Goal: Information Seeking & Learning: Learn about a topic

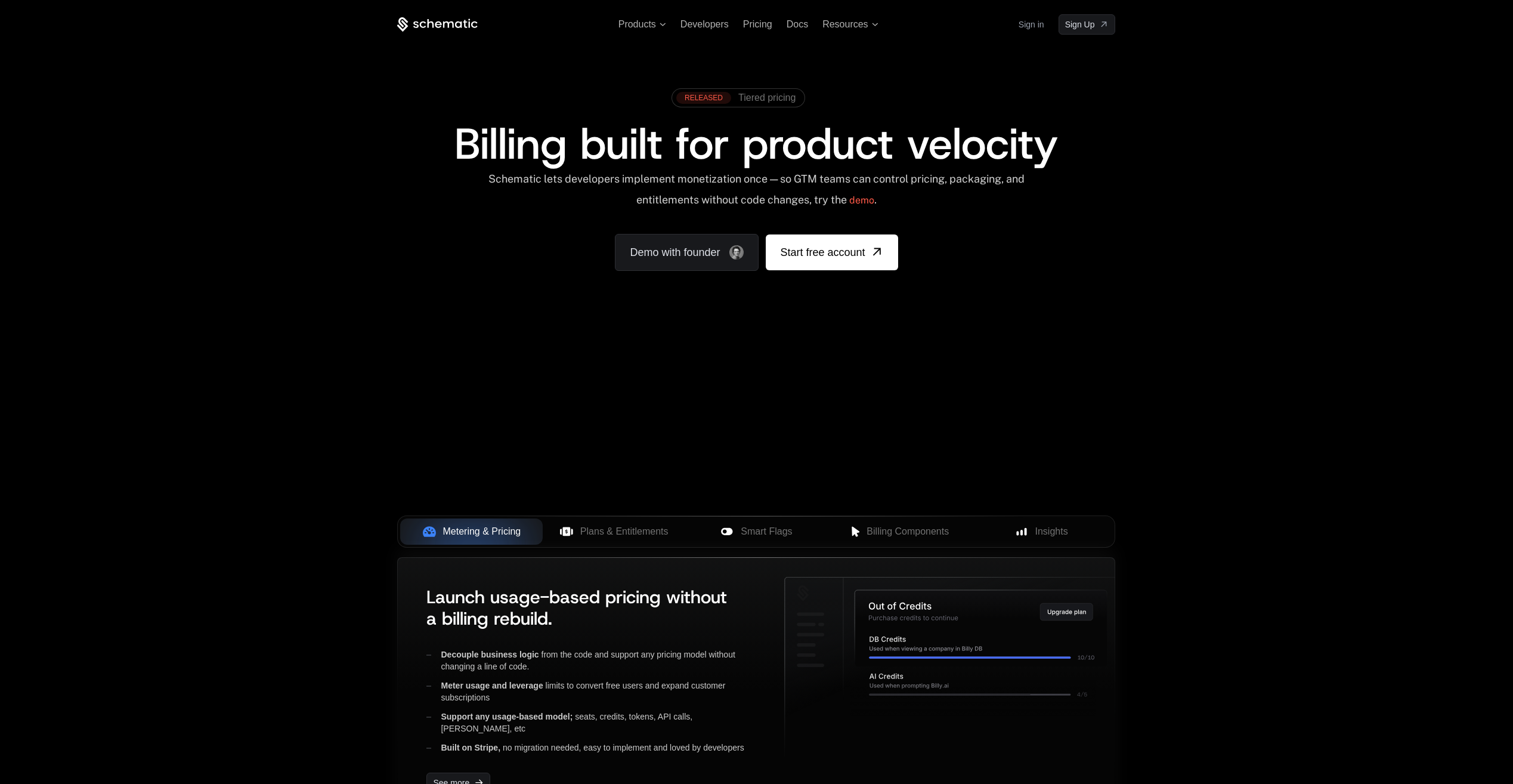
scroll to position [179, 0]
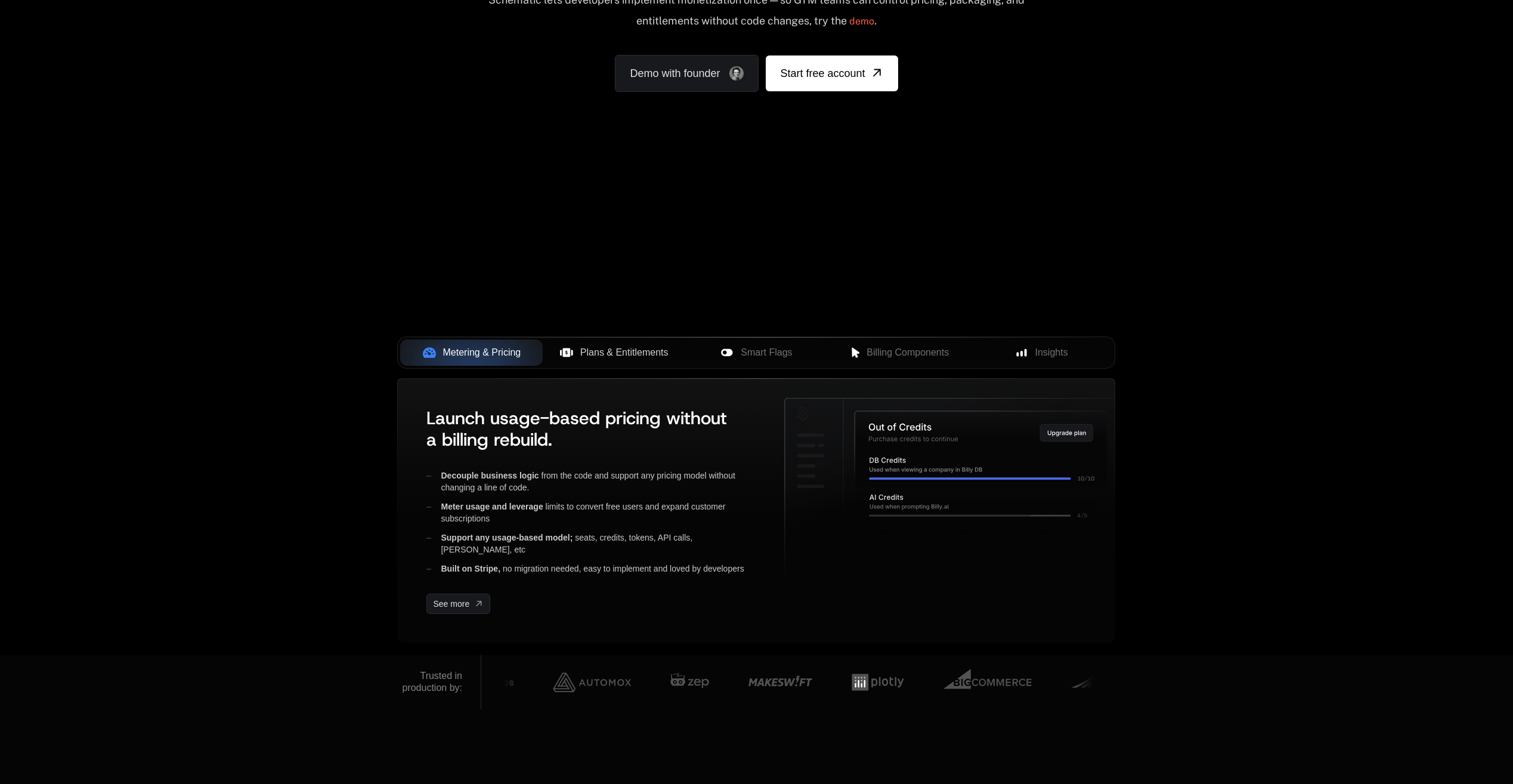
click at [604, 340] on button "Plans & Entitlements" at bounding box center [614, 353] width 143 height 26
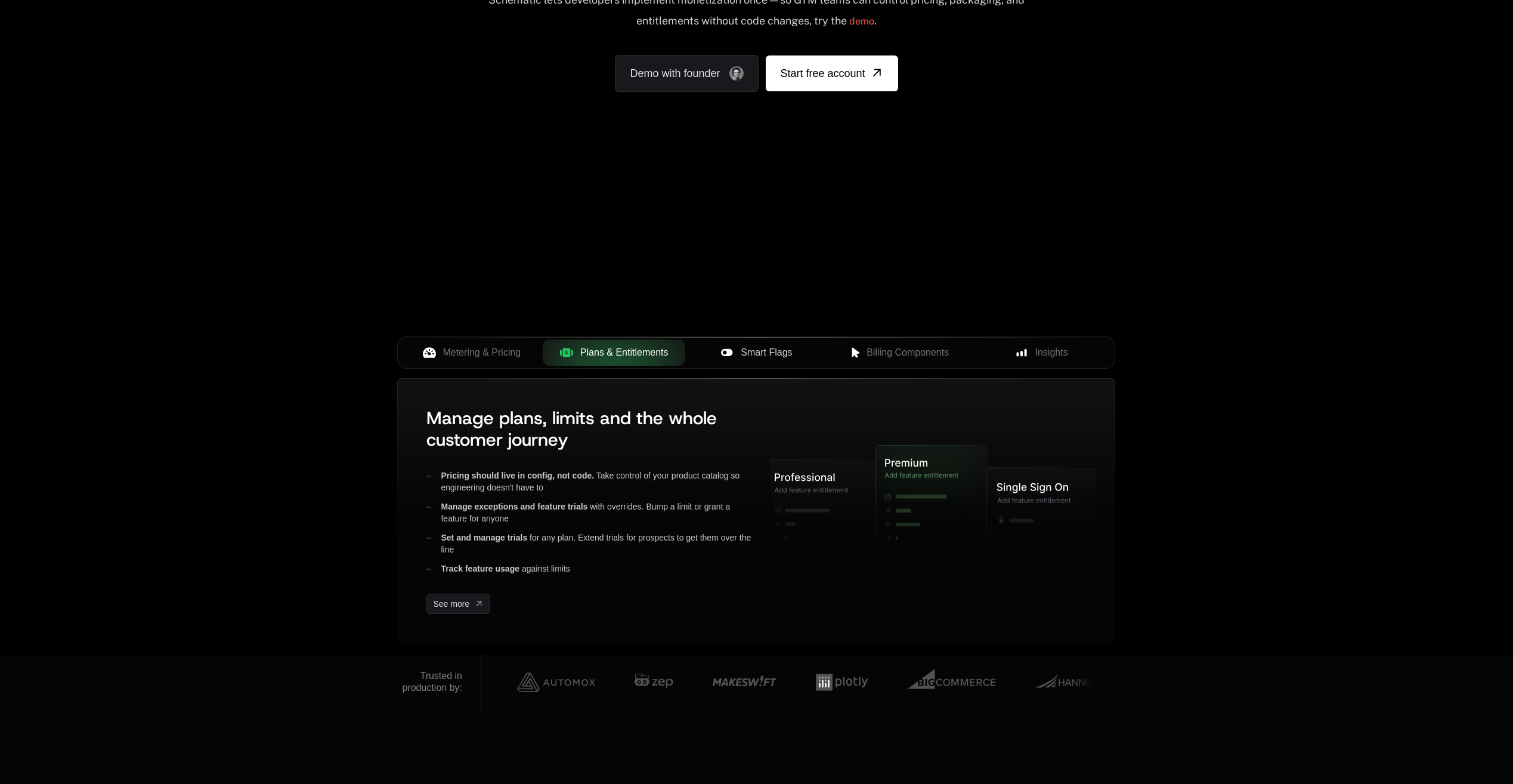
click at [736, 349] on div "Smart Flags" at bounding box center [756, 352] width 124 height 14
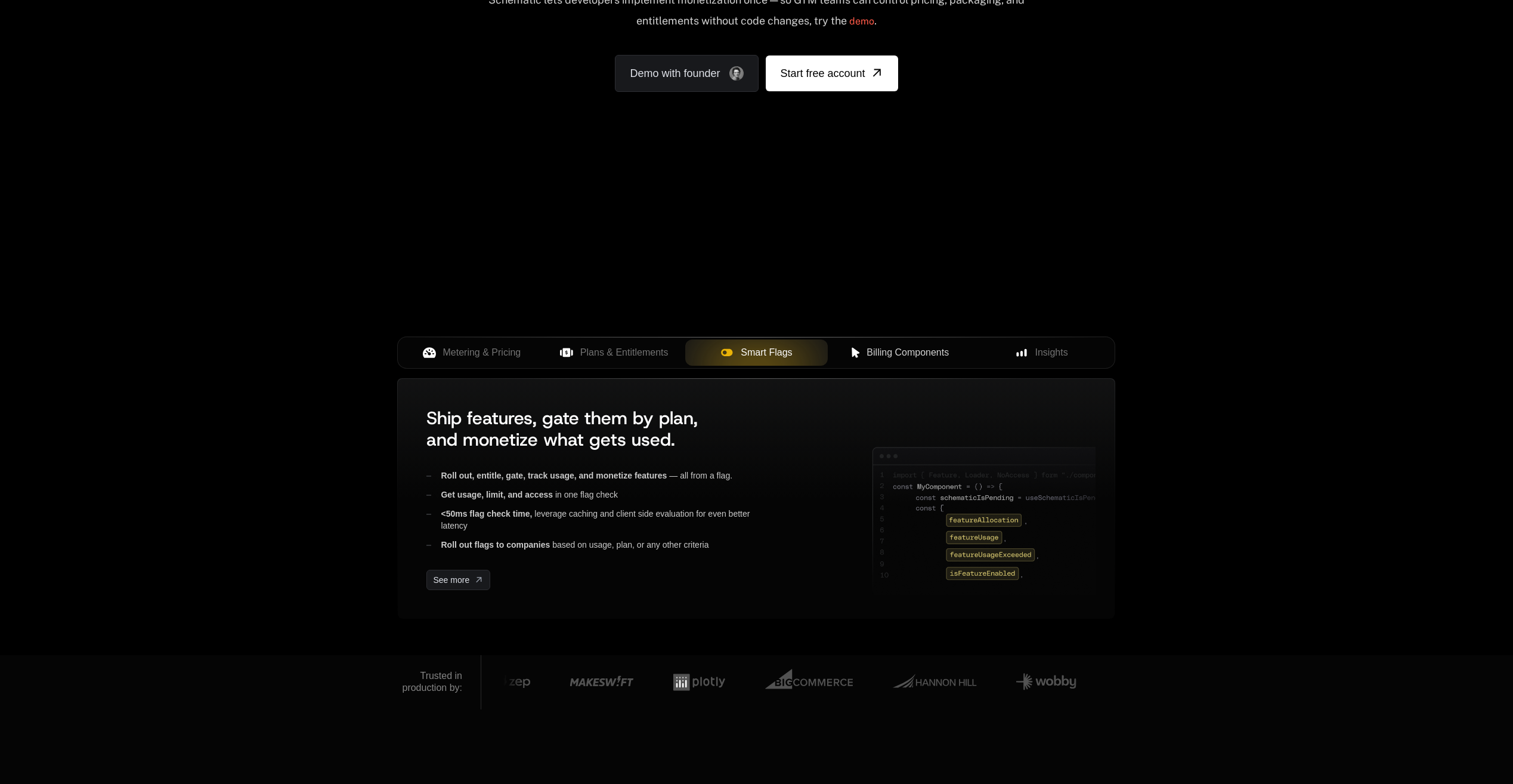
click at [901, 351] on span "Billing Components" at bounding box center [908, 352] width 82 height 14
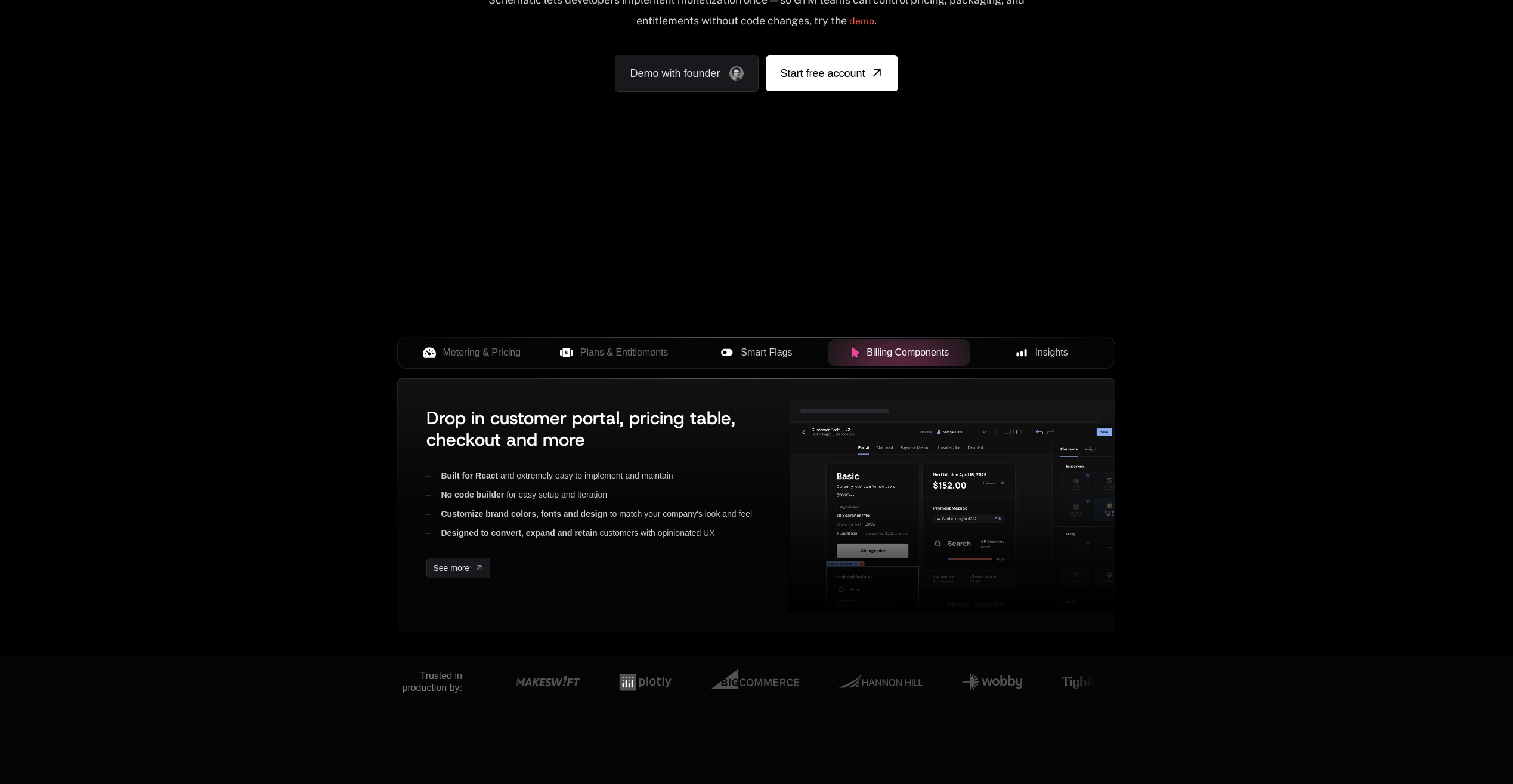
click at [1042, 355] on span "Insights" at bounding box center [1052, 352] width 33 height 14
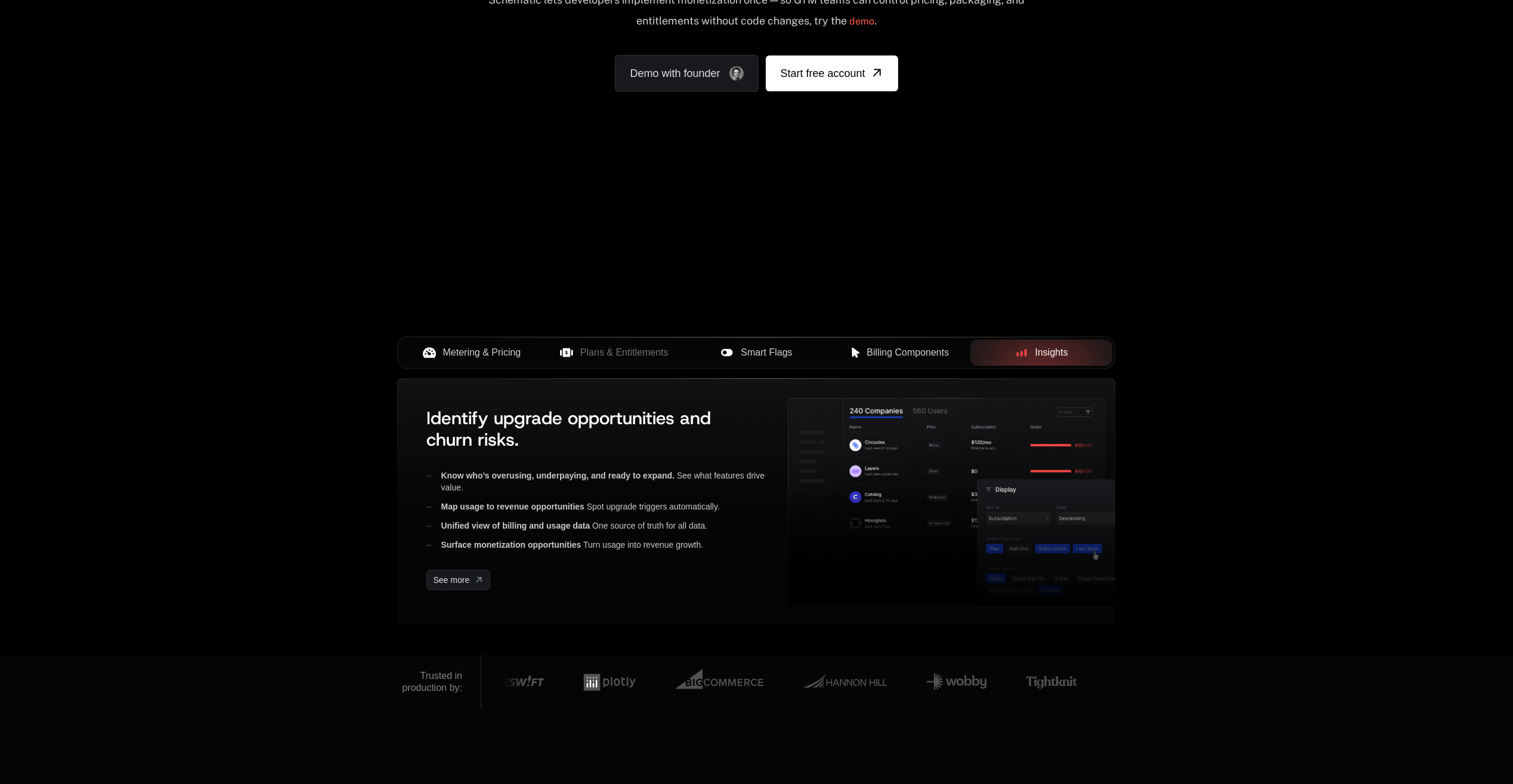
click at [473, 349] on span "Metering & Pricing" at bounding box center [482, 352] width 78 height 14
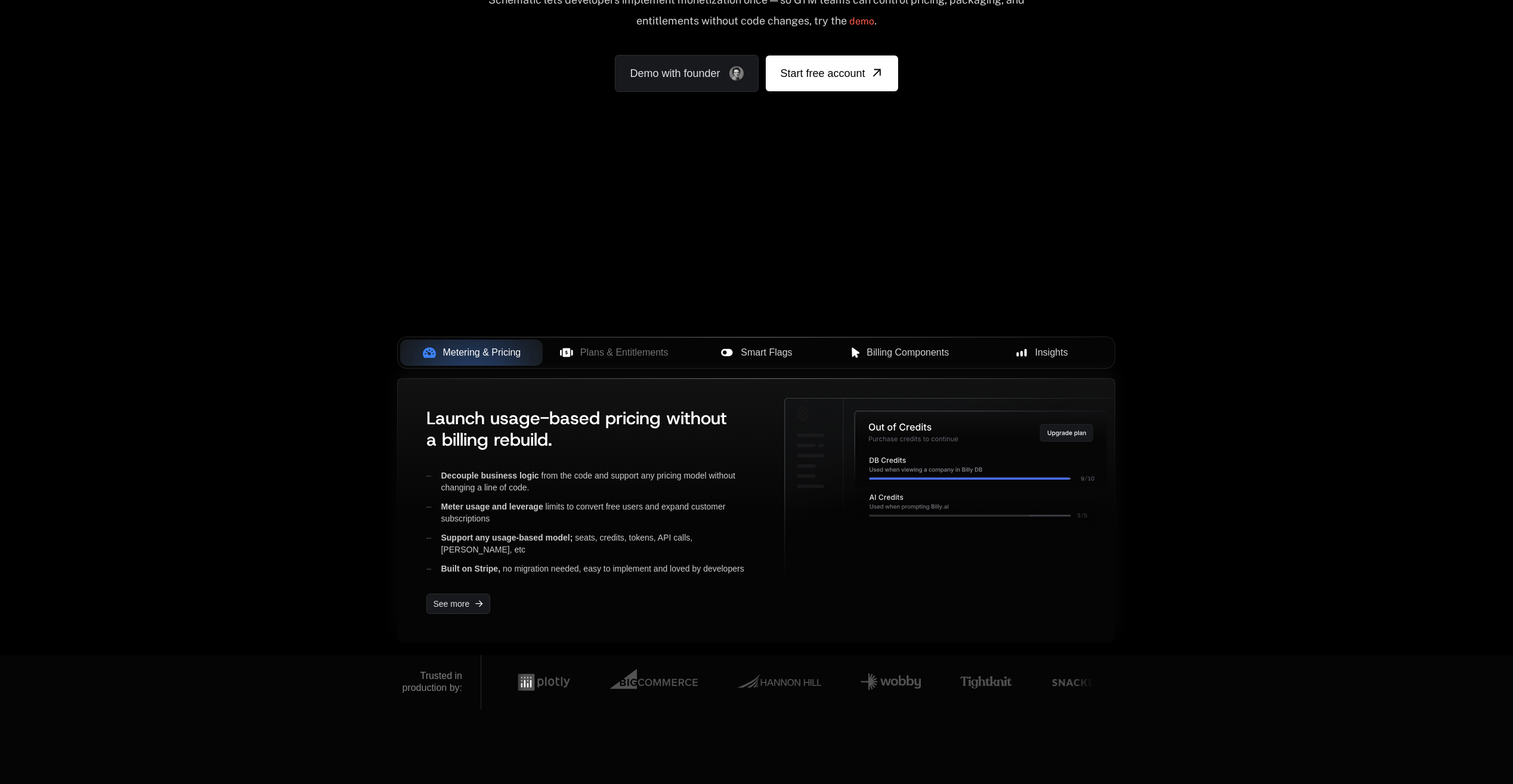
click at [723, 522] on div "Meter usage and leverage limits to convert free users and expand customer subsc…" at bounding box center [596, 512] width 339 height 24
click at [1060, 449] on icon at bounding box center [982, 449] width 253 height 77
drag, startPoint x: 635, startPoint y: 349, endPoint x: 550, endPoint y: 465, distance: 143.8
click at [635, 349] on span "Plans & Entitlements" at bounding box center [625, 352] width 88 height 14
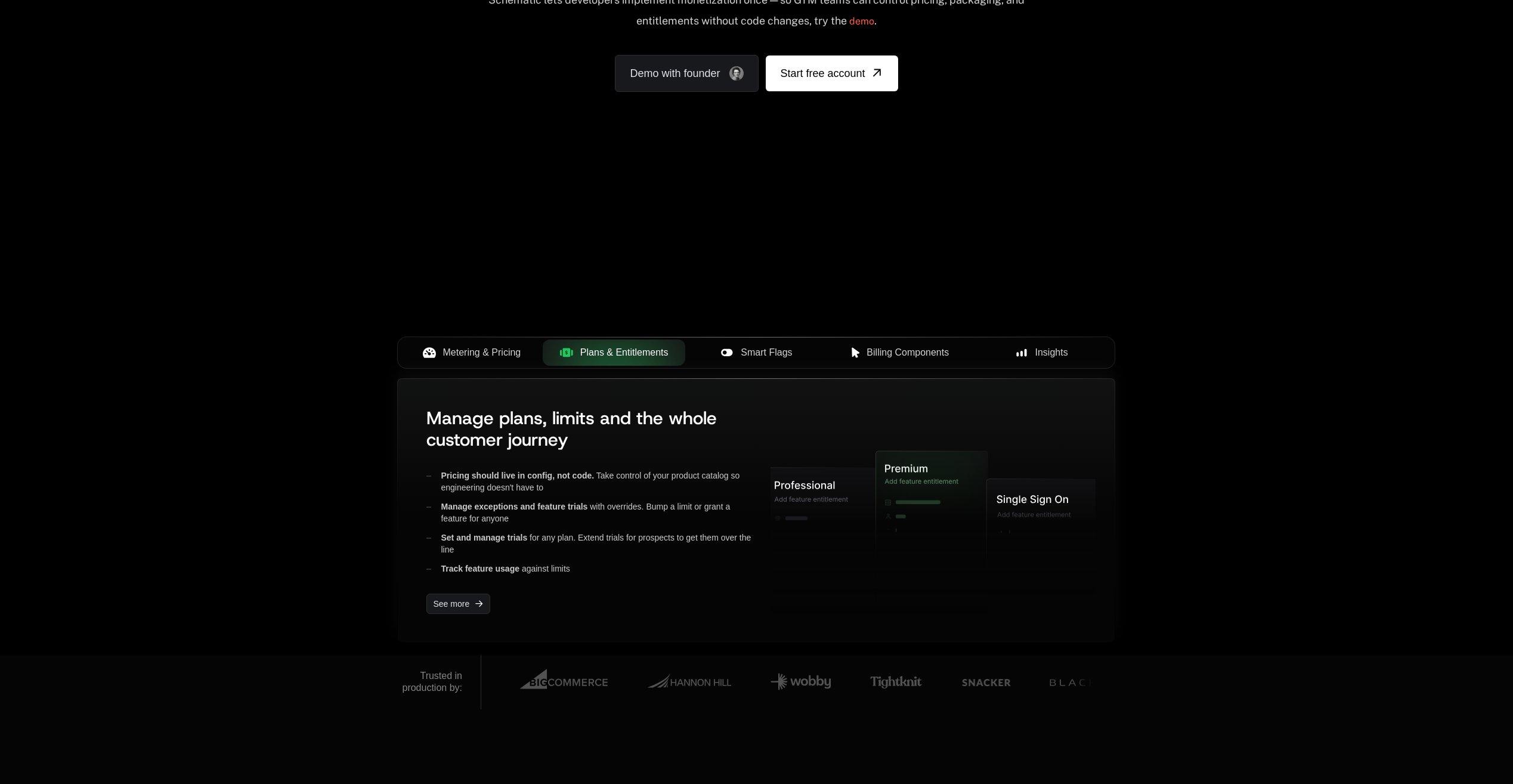
click at [588, 487] on div "Pricing should live in config, not code. Take control of your product catalog s…" at bounding box center [589, 481] width 325 height 24
click at [771, 352] on span "Smart Flags" at bounding box center [766, 352] width 51 height 14
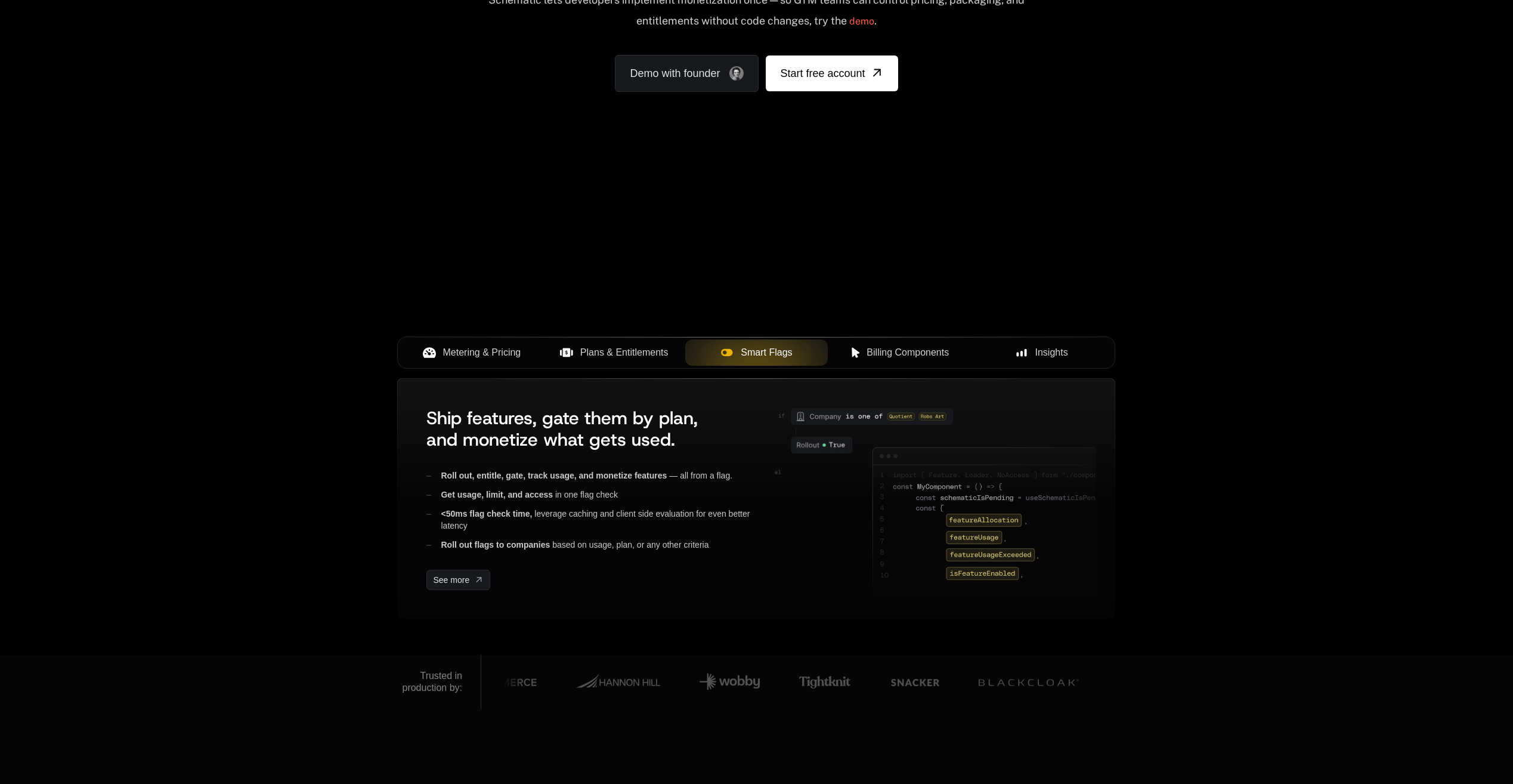
click at [880, 346] on span "Billing Components" at bounding box center [908, 352] width 82 height 14
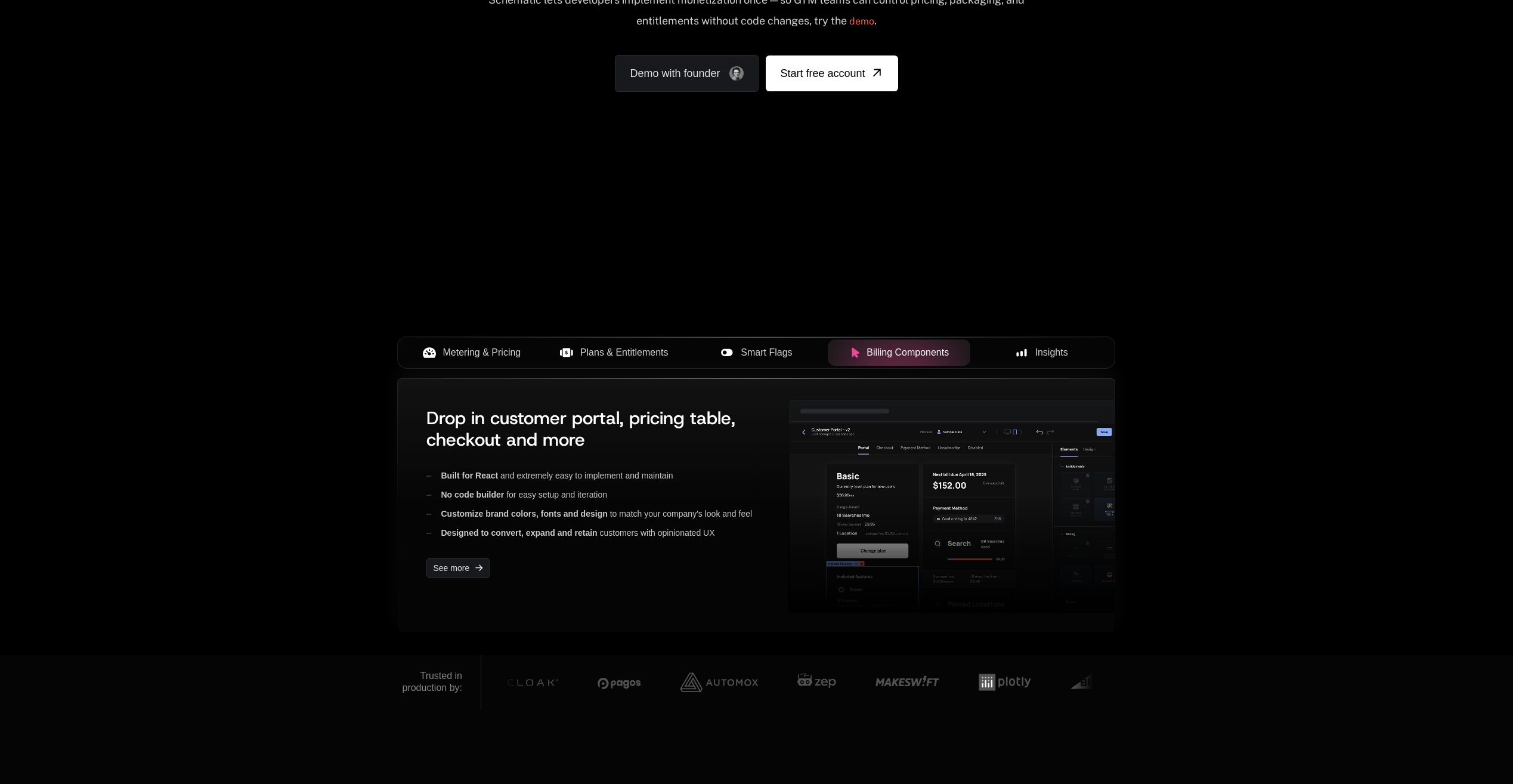
click at [671, 454] on div "Drop in customer portal, pricing table, checkout and more Built for React and e…" at bounding box center [592, 504] width 351 height 215
click at [691, 596] on div "Drop in customer portal, pricing table, checkout and more Built for React and e…" at bounding box center [592, 504] width 351 height 215
click at [707, 568] on div "See more" at bounding box center [597, 567] width 342 height 20
click at [1060, 359] on span "Insights" at bounding box center [1052, 352] width 33 height 14
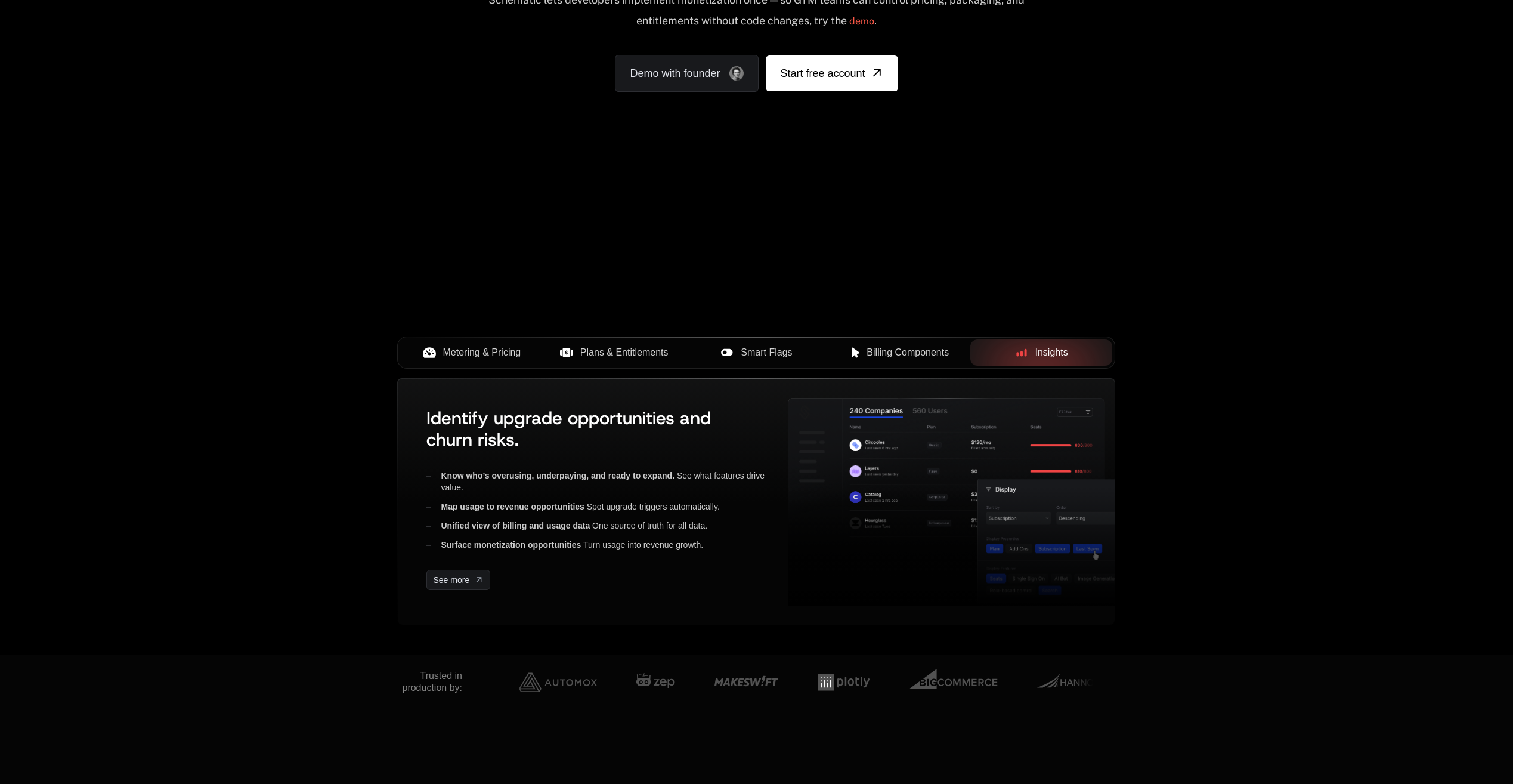
click at [486, 358] on span "Metering & Pricing" at bounding box center [482, 352] width 78 height 14
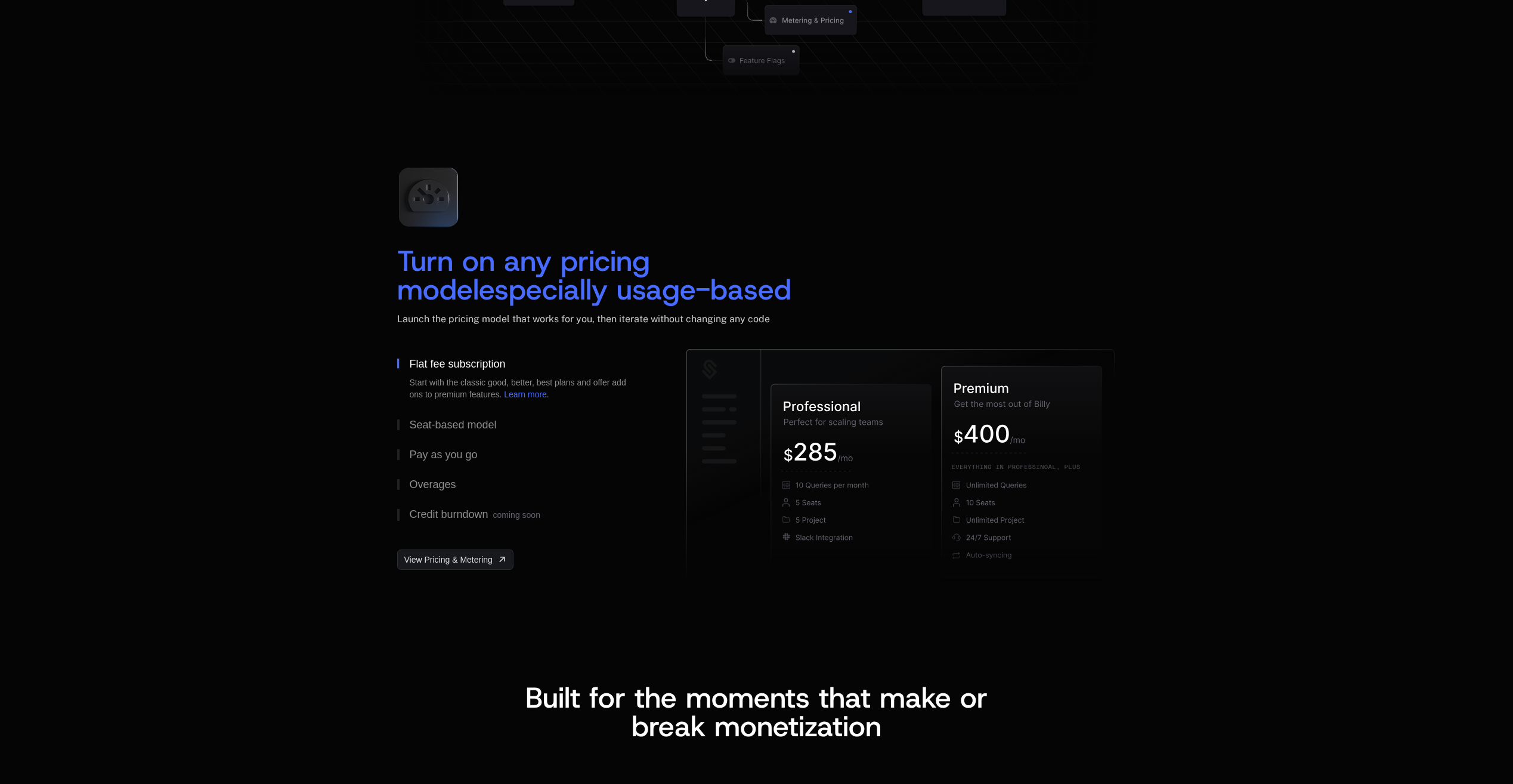
scroll to position [1610, 0]
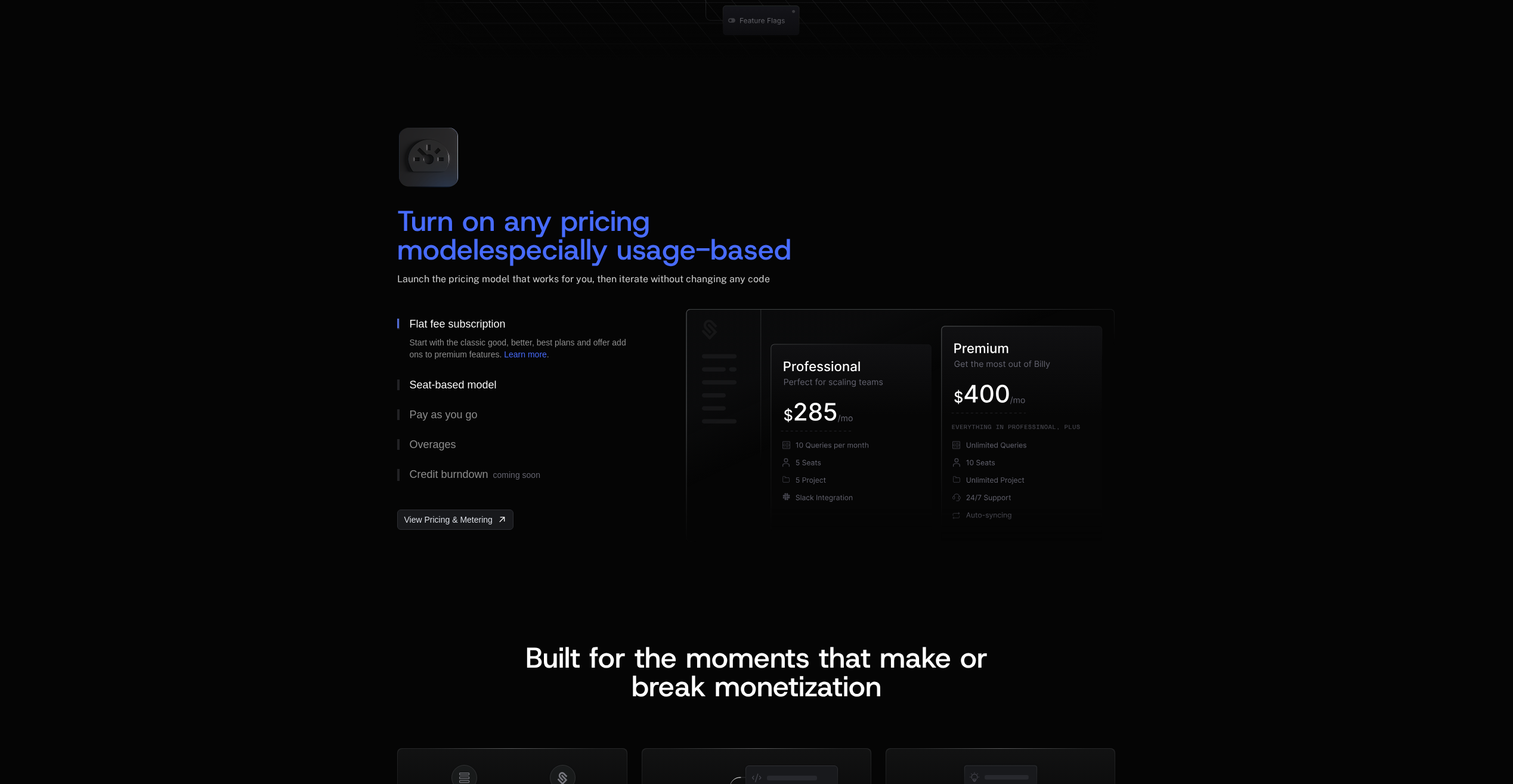
click at [498, 384] on button "Seat-based model" at bounding box center [523, 384] width 251 height 30
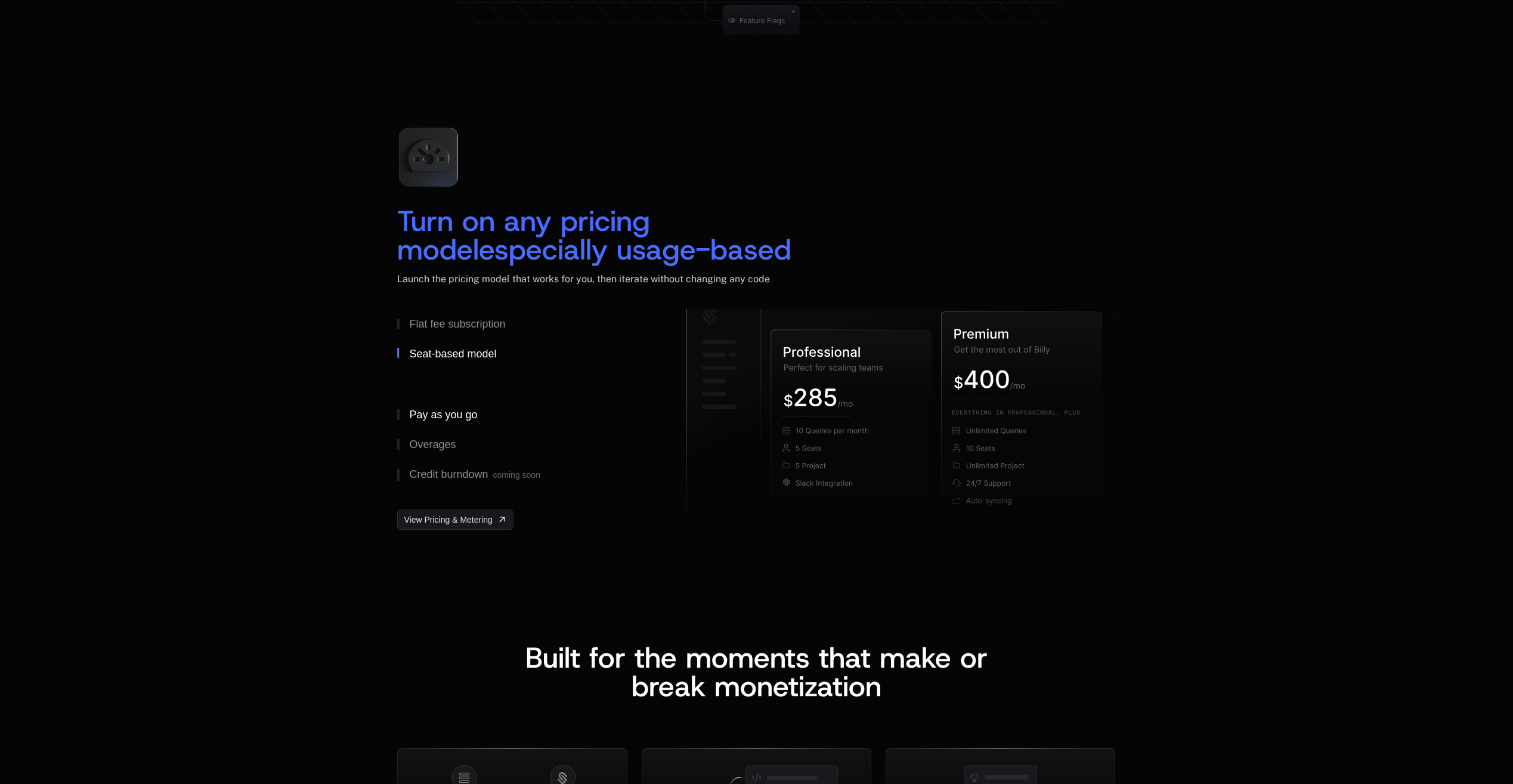
click at [462, 413] on div "Pay as you go" at bounding box center [443, 415] width 68 height 11
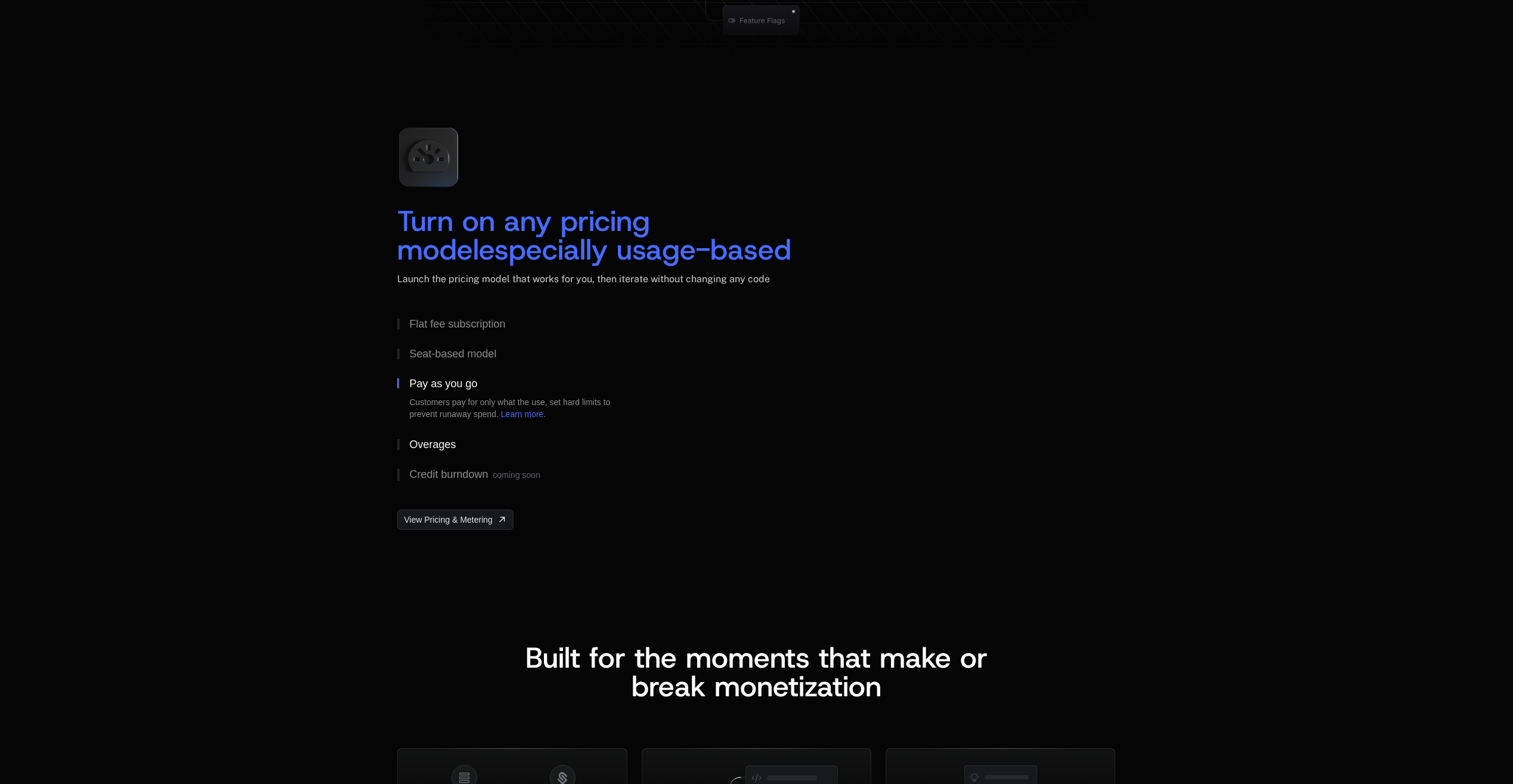
click at [446, 441] on div "Overages" at bounding box center [432, 444] width 46 height 11
click at [444, 476] on div "Credit burndown coming soon" at bounding box center [474, 474] width 130 height 12
click at [472, 313] on button "Flat fee subscription" at bounding box center [523, 324] width 251 height 30
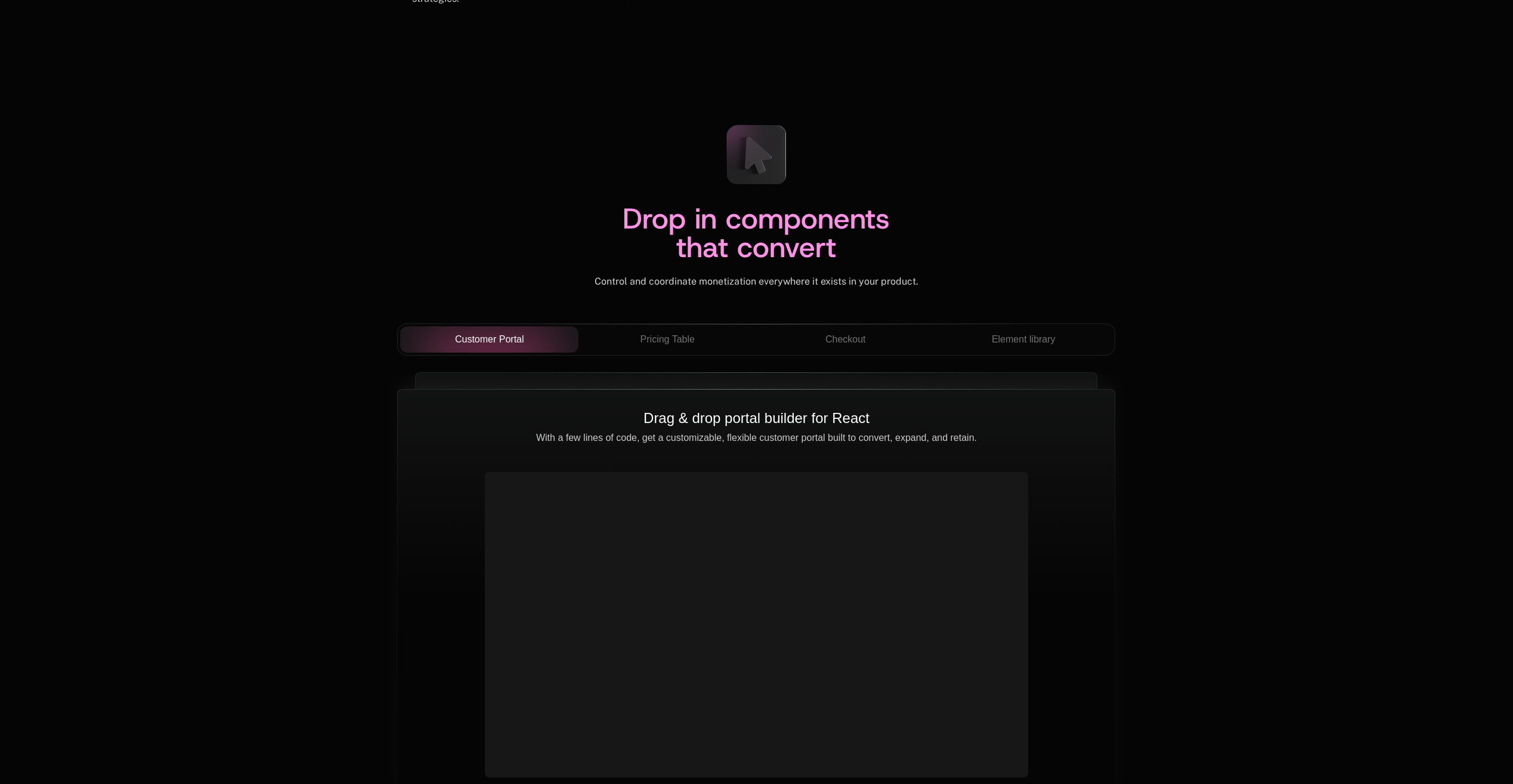
scroll to position [3996, 0]
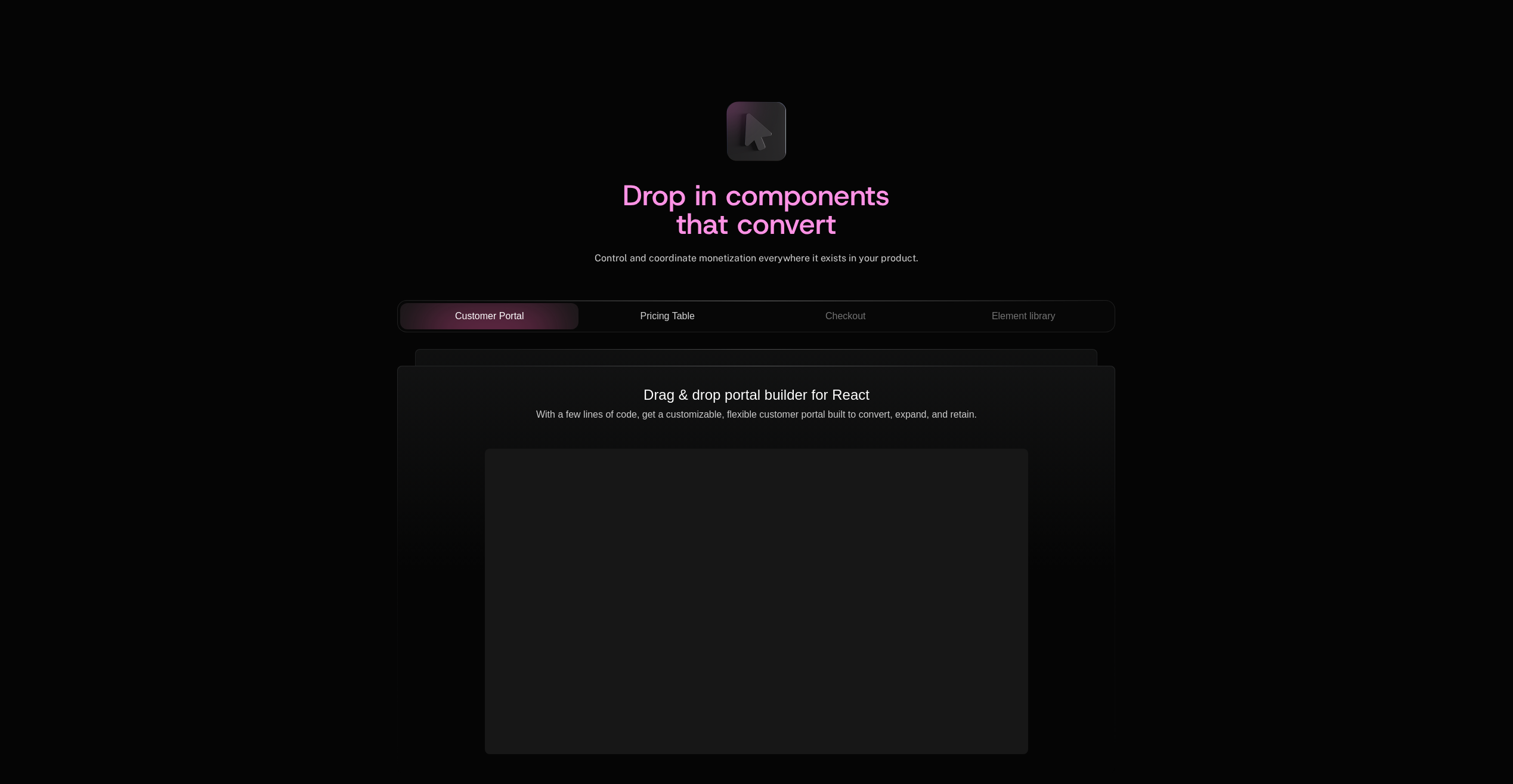
click at [659, 316] on span "Pricing Table" at bounding box center [667, 316] width 55 height 14
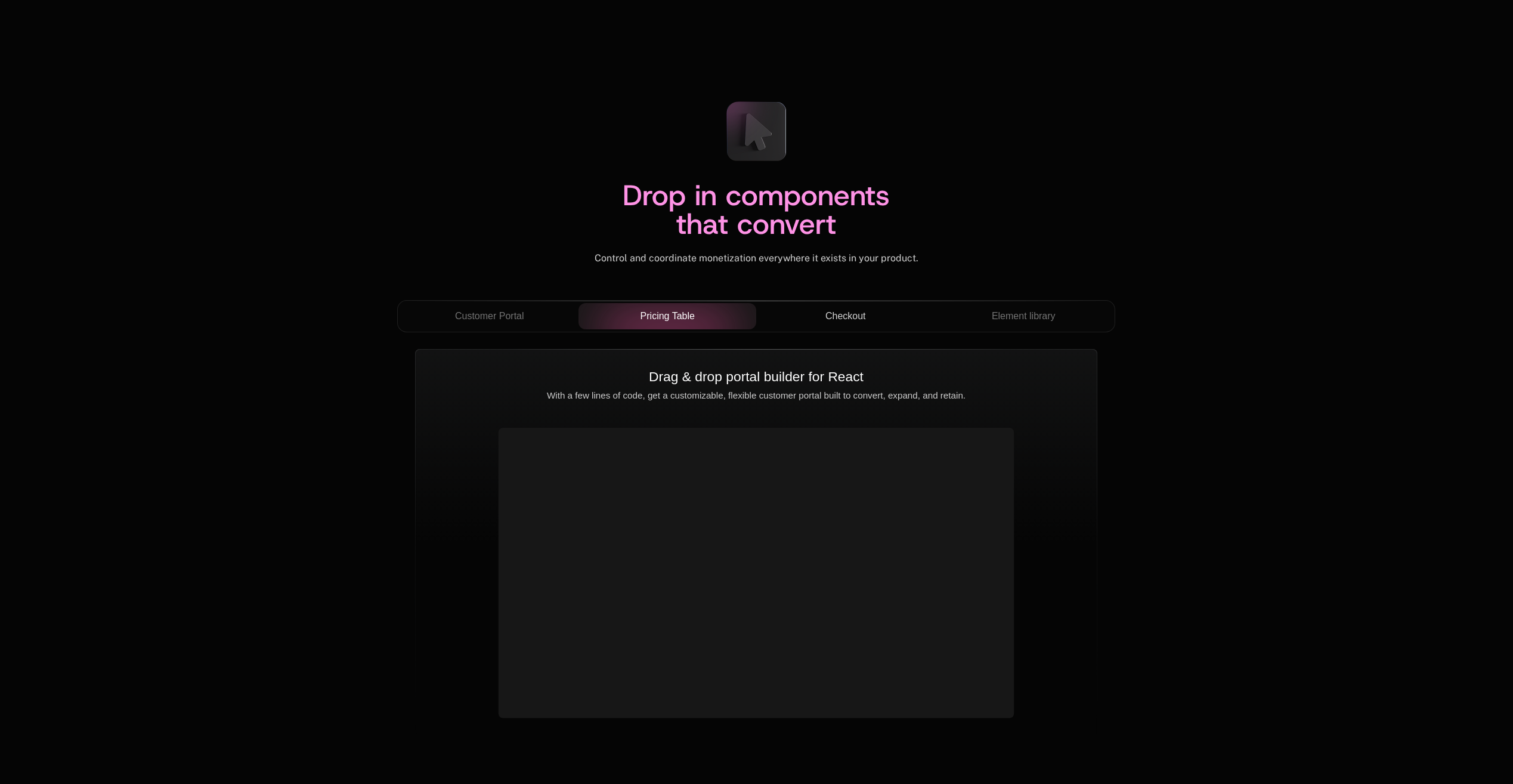
click at [843, 316] on span "Checkout" at bounding box center [846, 316] width 41 height 14
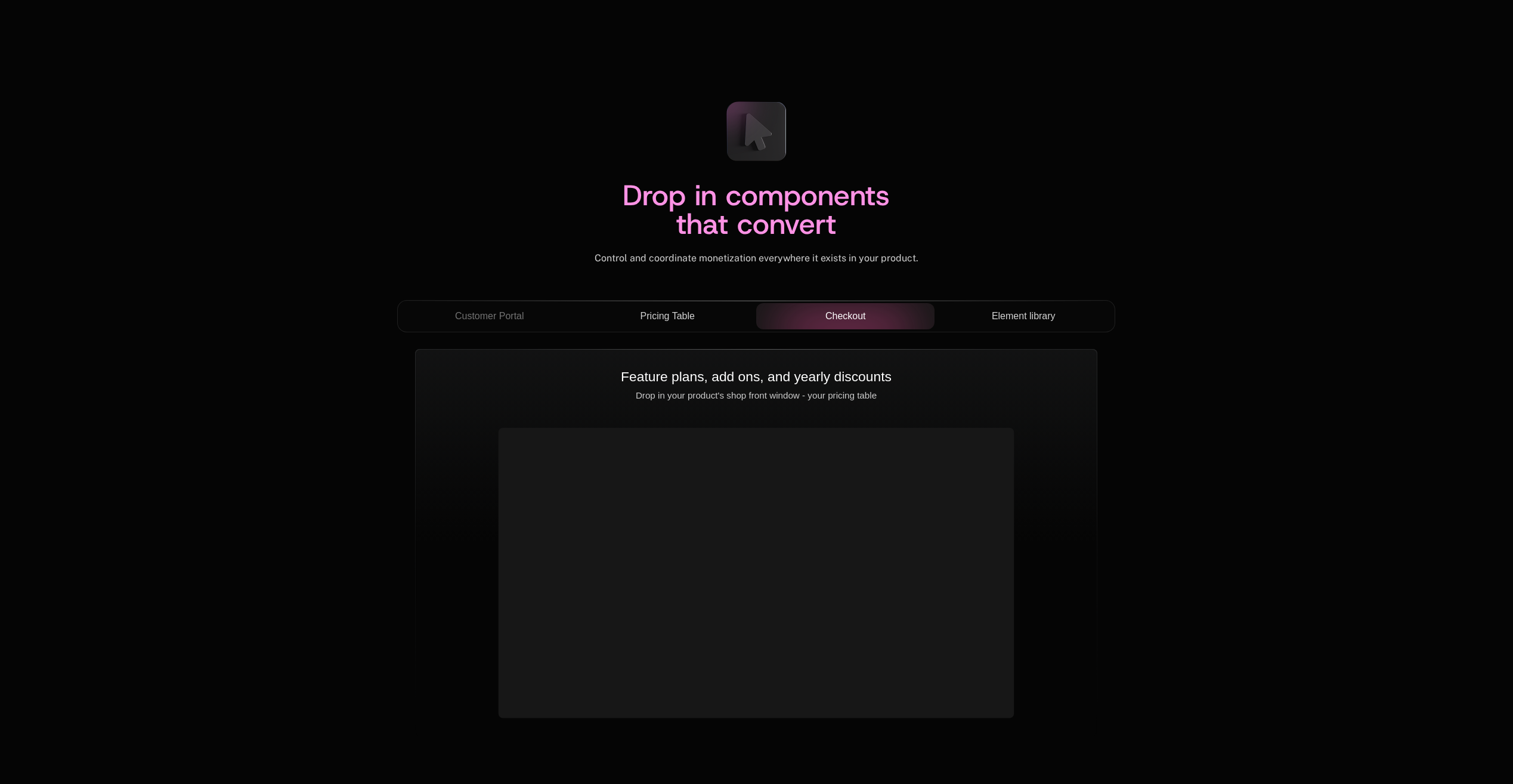
click at [1046, 318] on span "Element library" at bounding box center [1024, 316] width 64 height 14
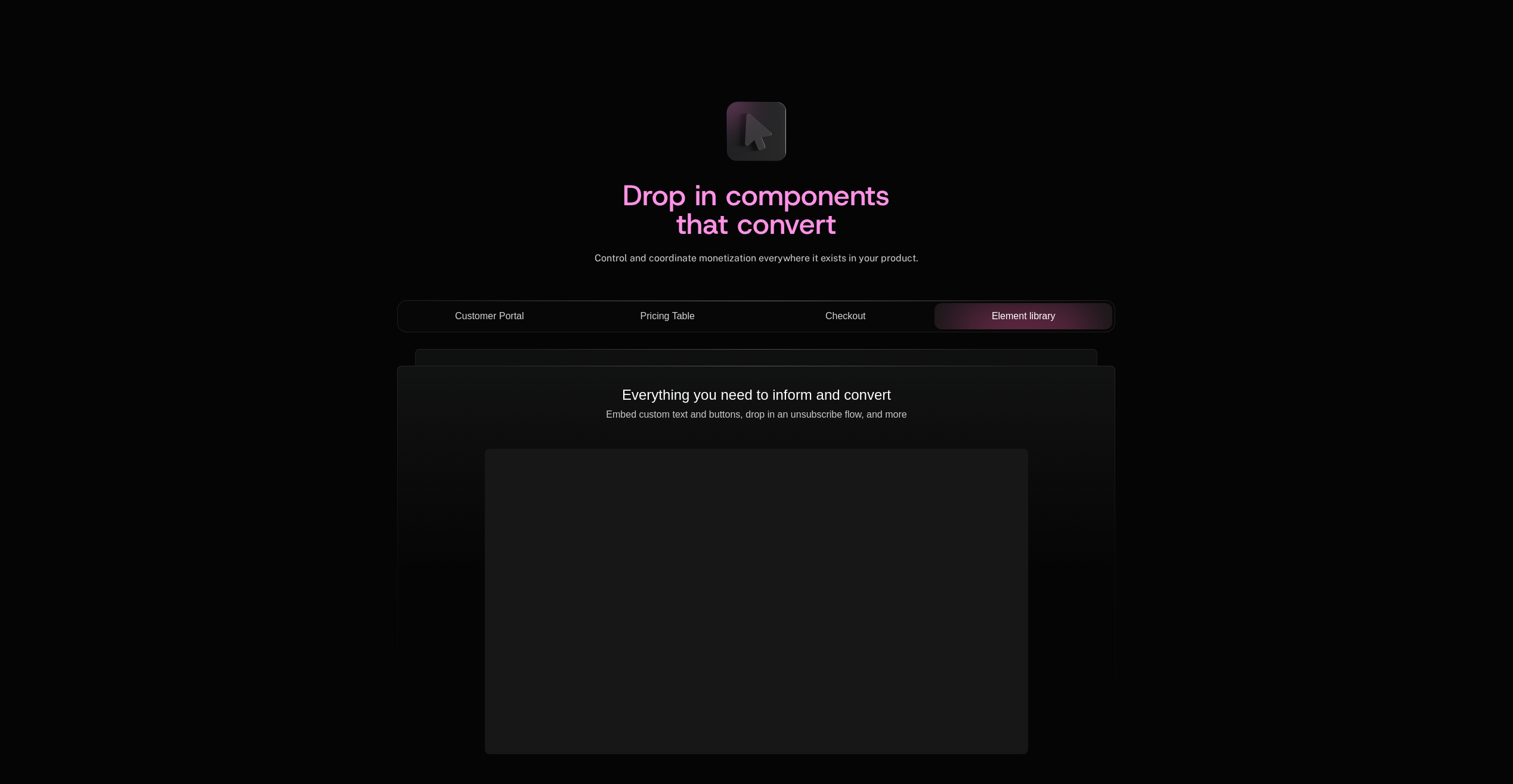
click at [505, 314] on span "Customer Portal" at bounding box center [489, 316] width 69 height 14
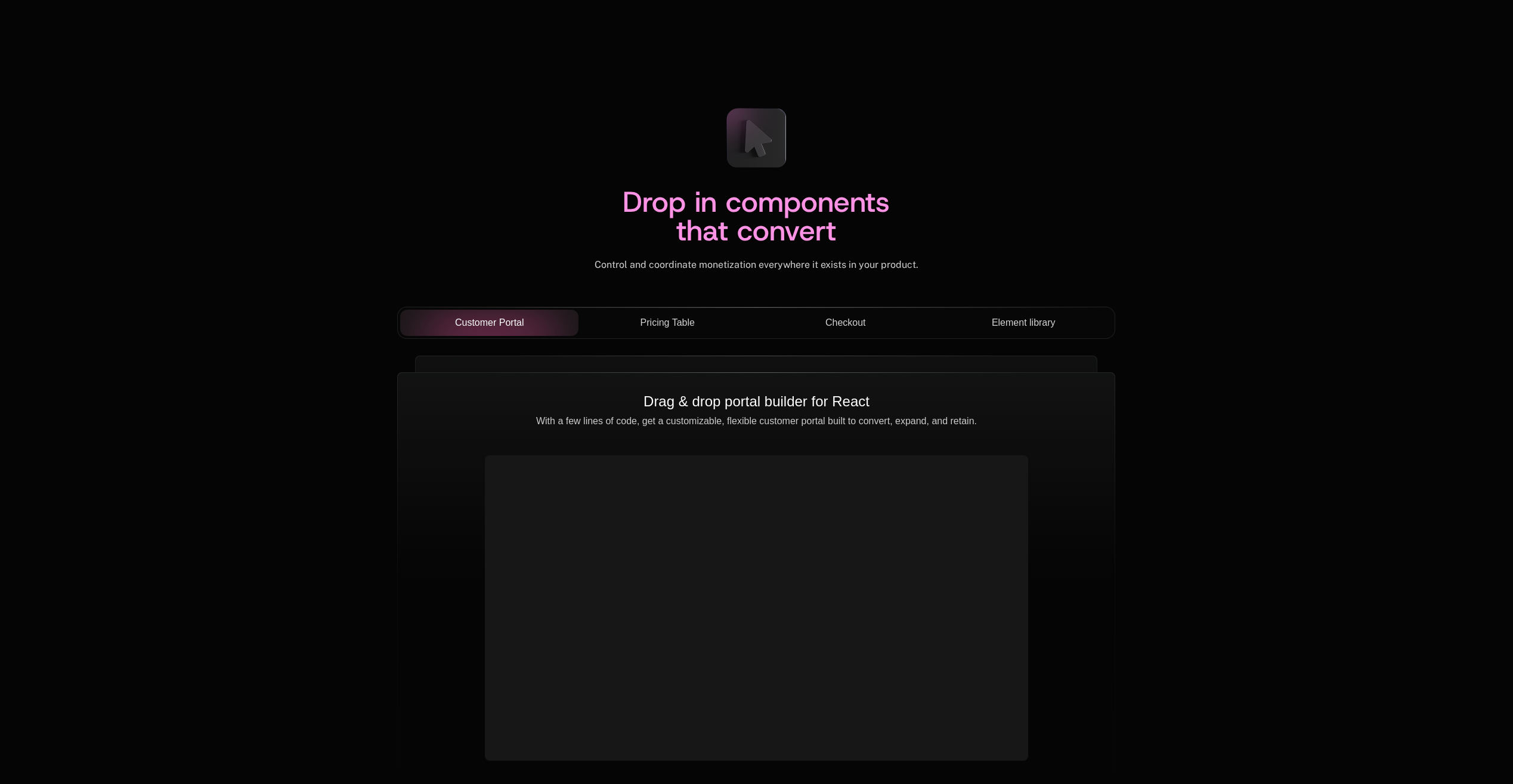
scroll to position [0, 0]
